Goal: Transaction & Acquisition: Subscribe to service/newsletter

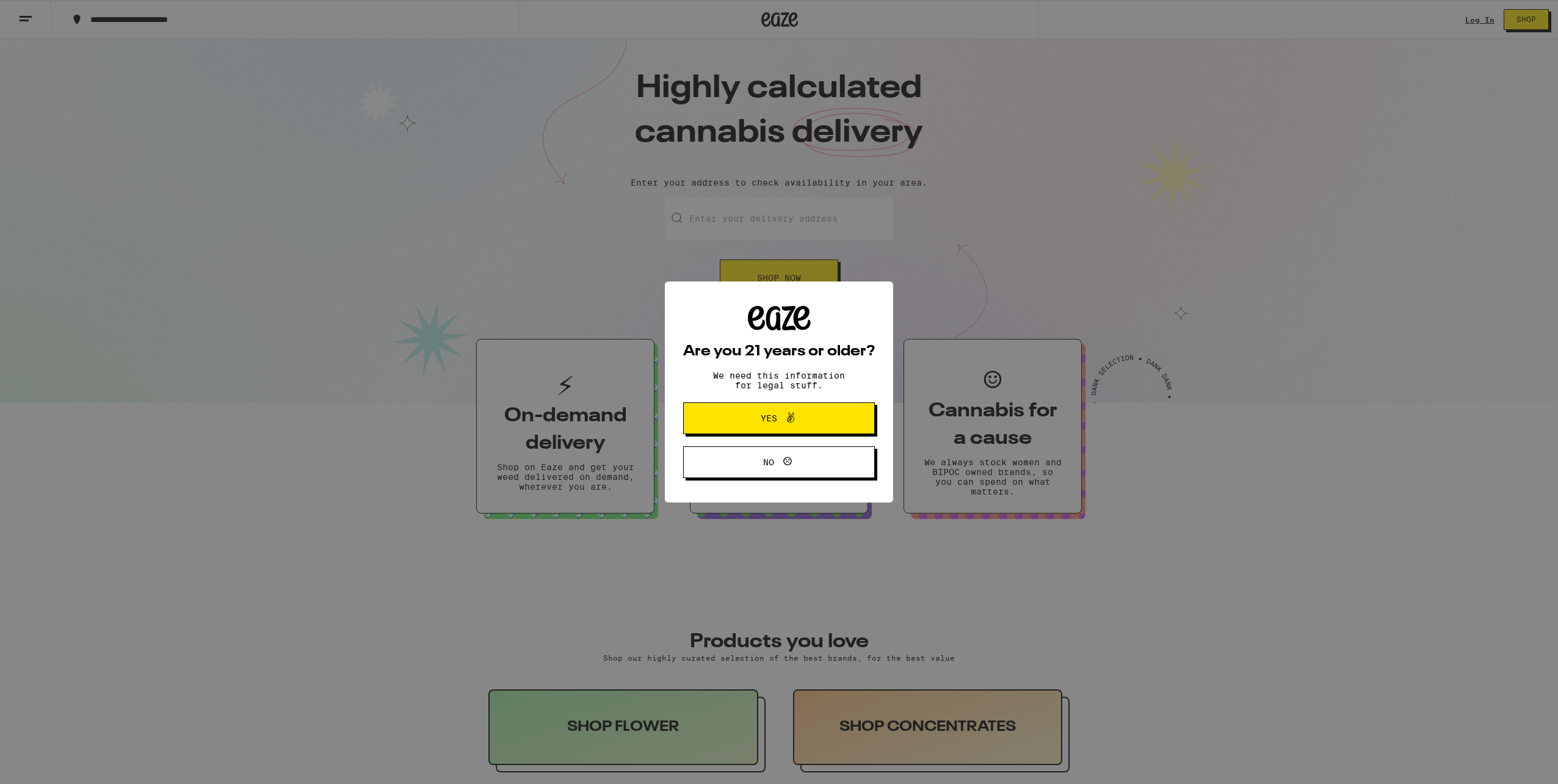
click at [805, 414] on span "Yes" at bounding box center [779, 418] width 93 height 16
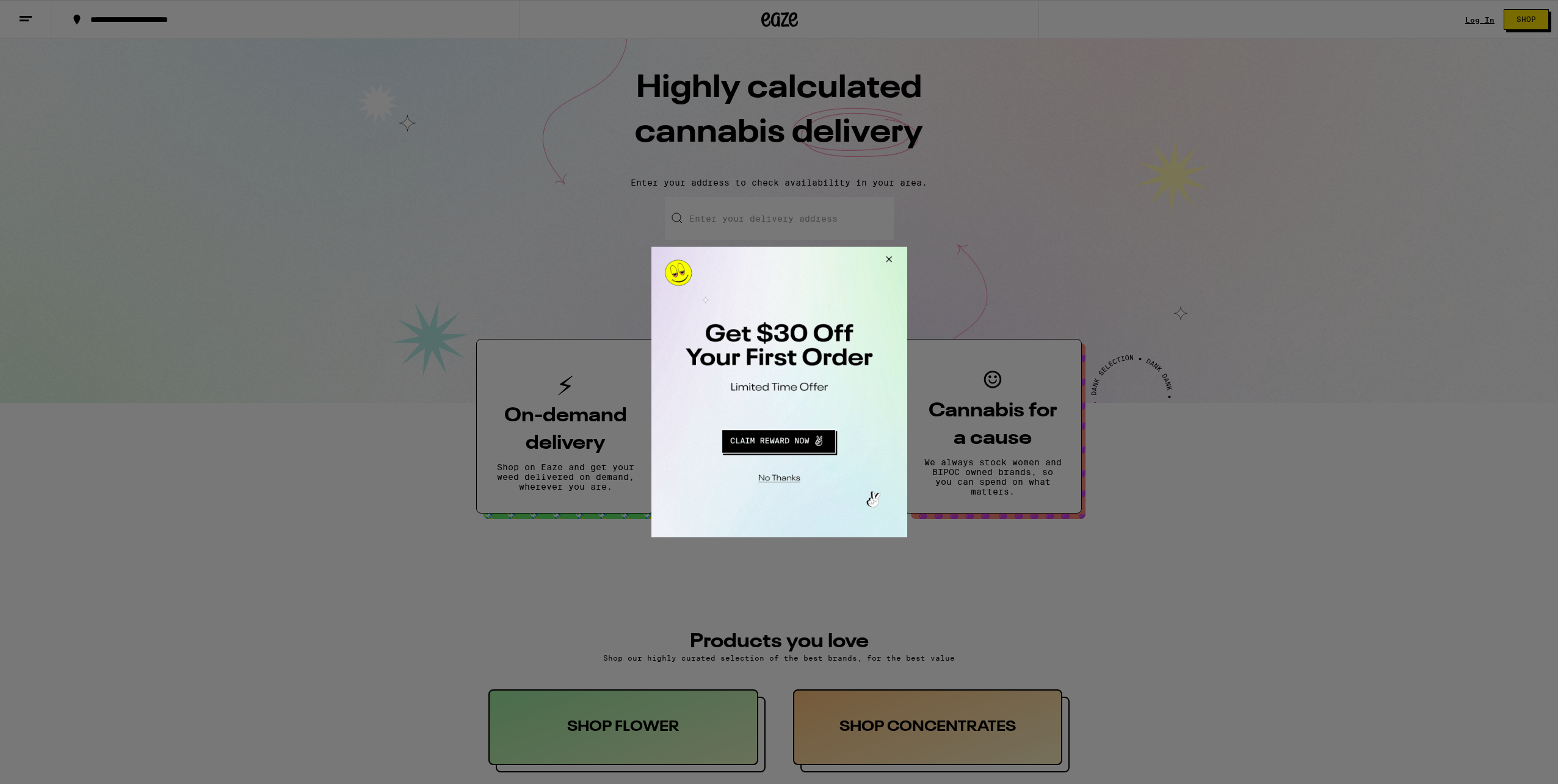
click at [803, 437] on button "Redirect to URL" at bounding box center [778, 439] width 212 height 29
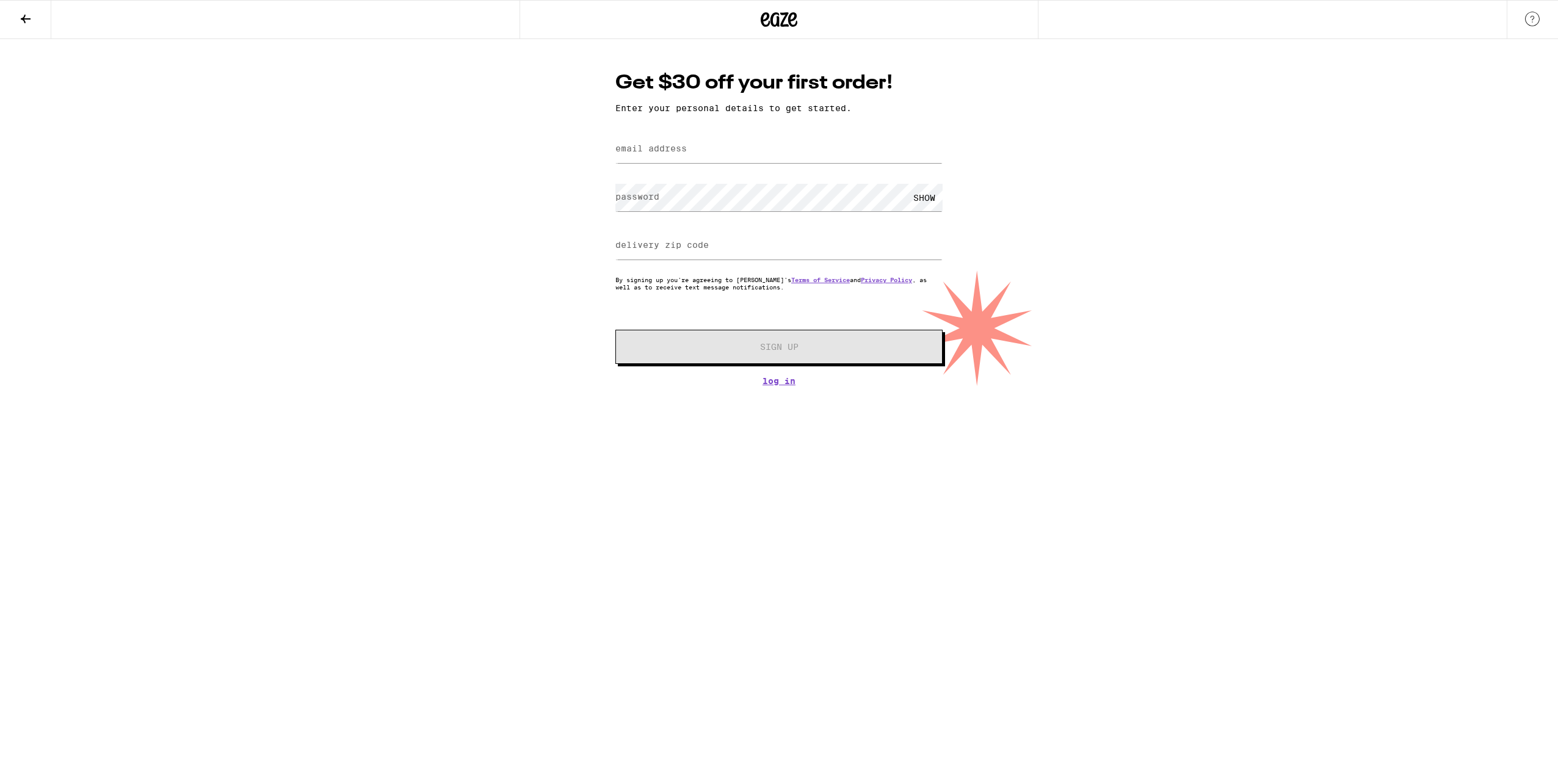
click at [676, 153] on label "email address" at bounding box center [651, 148] width 72 height 10
type input "[EMAIL_ADDRESS][DOMAIN_NAME]"
type input "90068"
click at [657, 197] on label "password" at bounding box center [637, 196] width 44 height 10
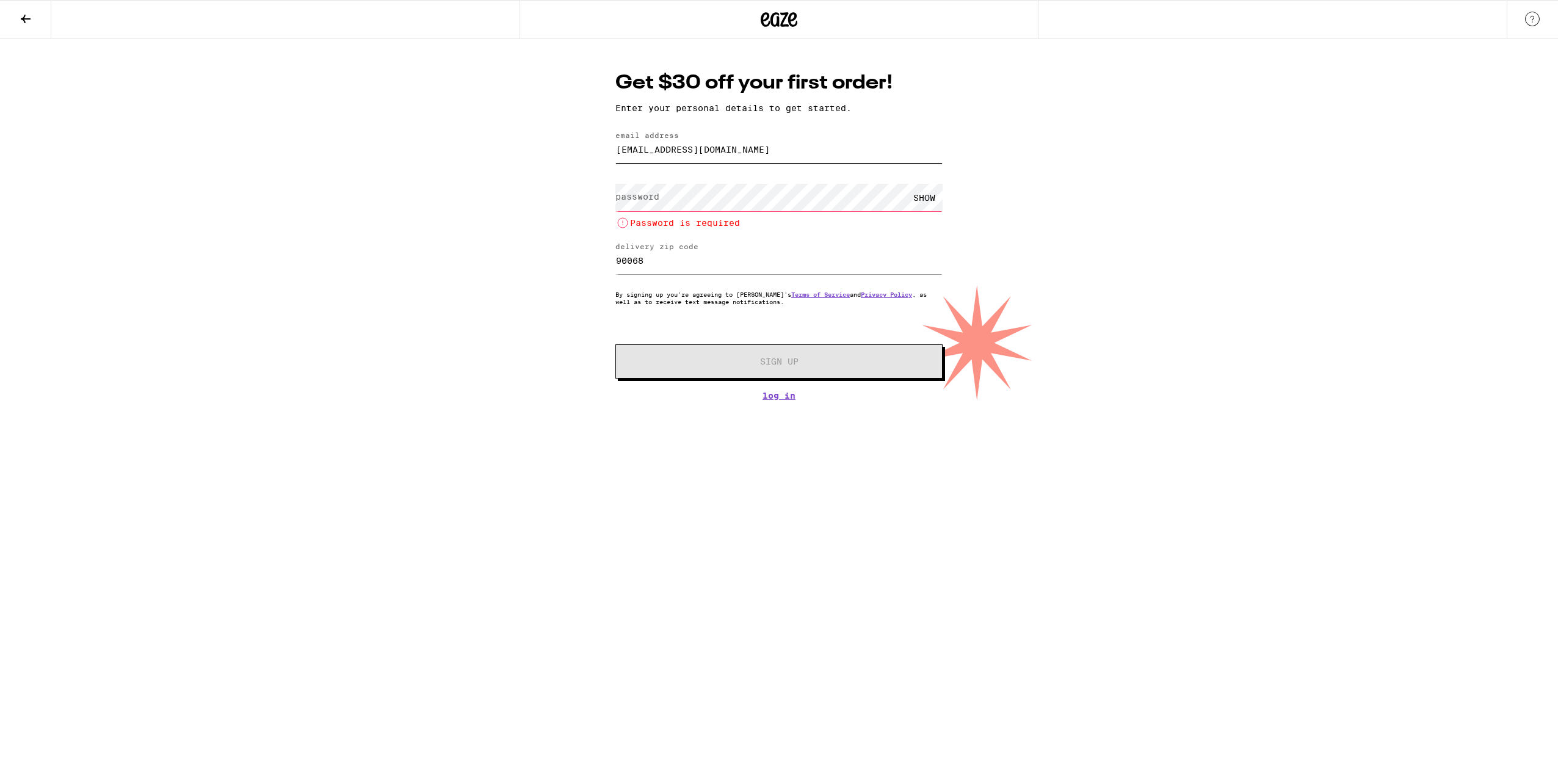
drag, startPoint x: 771, startPoint y: 152, endPoint x: 596, endPoint y: 140, distance: 175.4
click at [596, 140] on div "Get $30 off your first order! Enter your personal details to get started. email…" at bounding box center [779, 220] width 1558 height 362
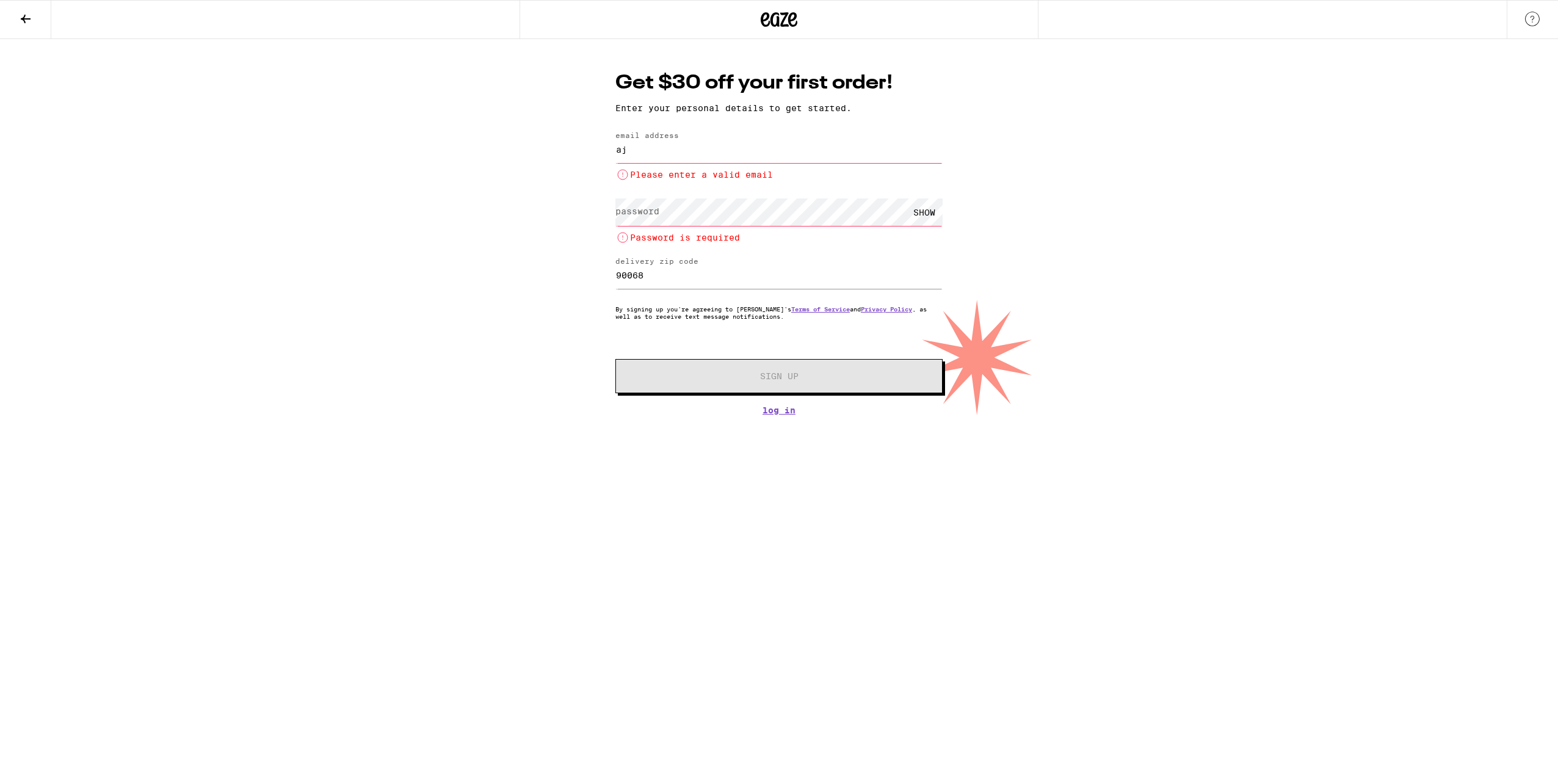
type input "[EMAIL_ADDRESS][DOMAIN_NAME]"
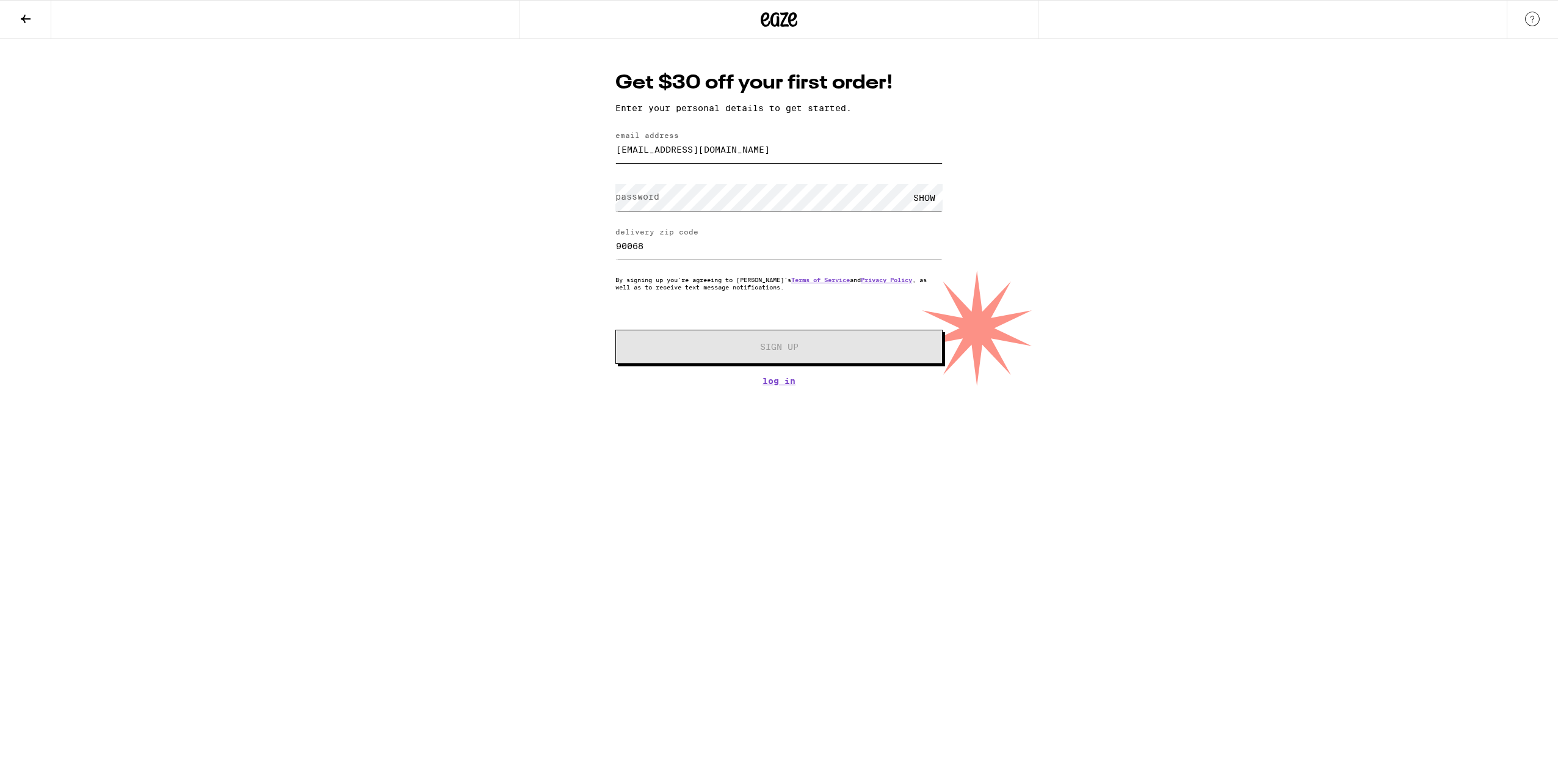
click at [755, 152] on input "[EMAIL_ADDRESS][DOMAIN_NAME]" at bounding box center [779, 149] width 327 height 28
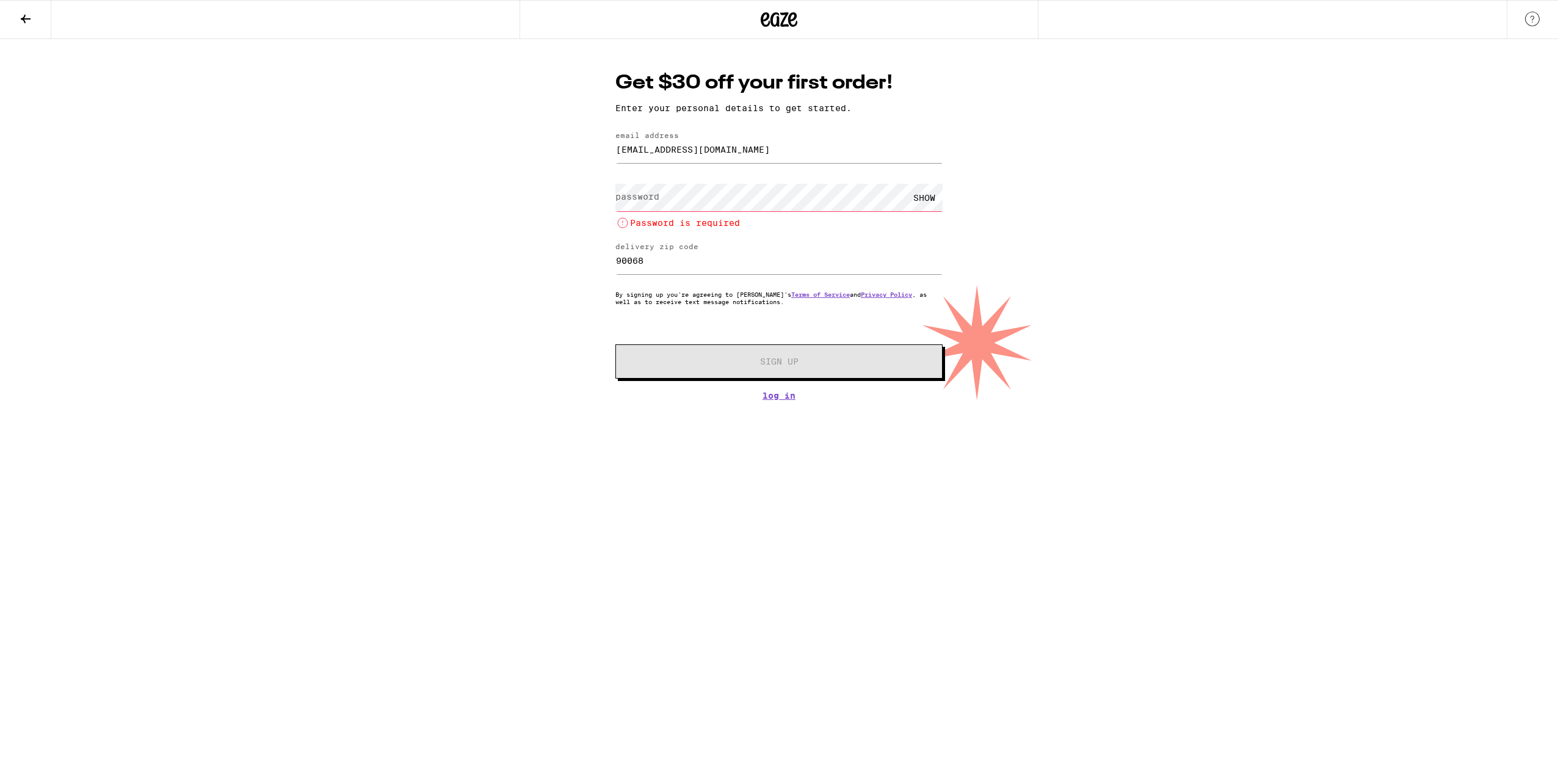
click at [530, 155] on div "Get $30 off your first order! Enter your personal details to get started. email…" at bounding box center [779, 220] width 1558 height 362
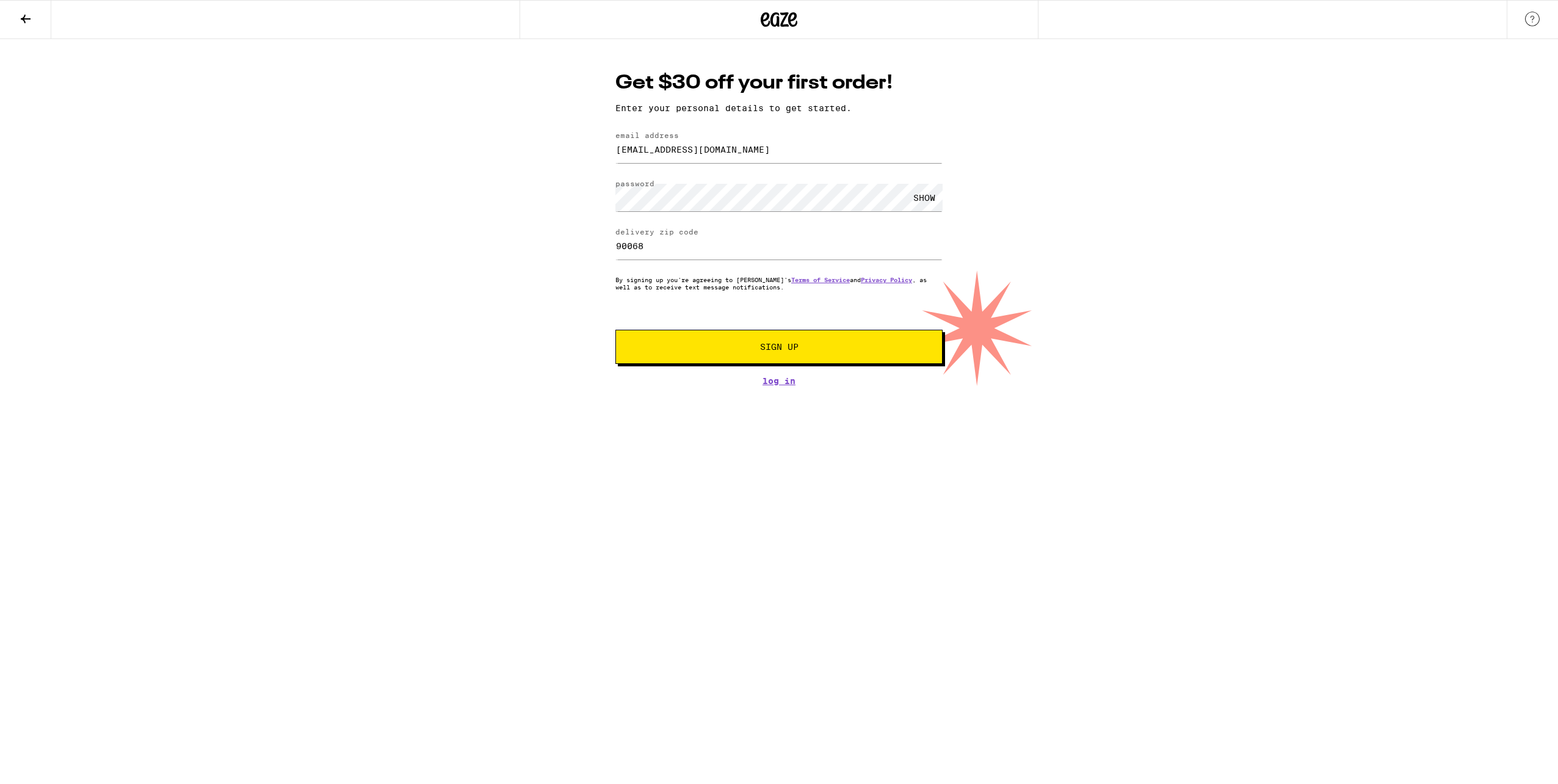
click at [929, 195] on div "SHOW" at bounding box center [925, 198] width 37 height 28
click at [853, 349] on span "Sign Up" at bounding box center [779, 346] width 243 height 8
